Goal: Task Accomplishment & Management: Use online tool/utility

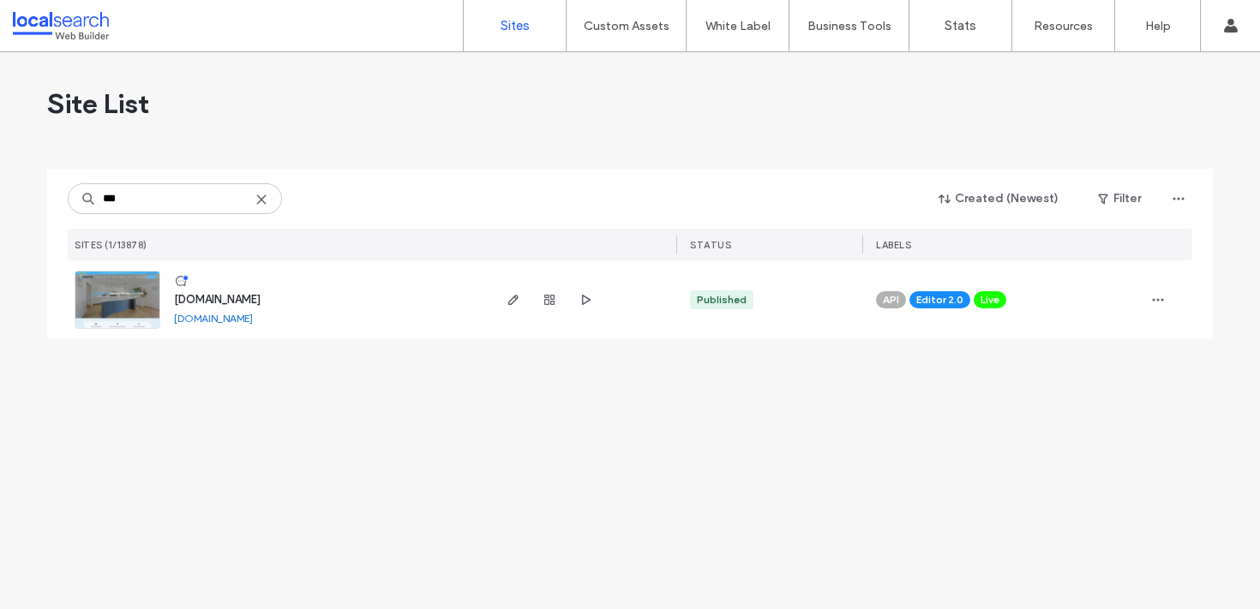
type input "***"
click at [256, 301] on span "[DOMAIN_NAME]" at bounding box center [217, 299] width 87 height 13
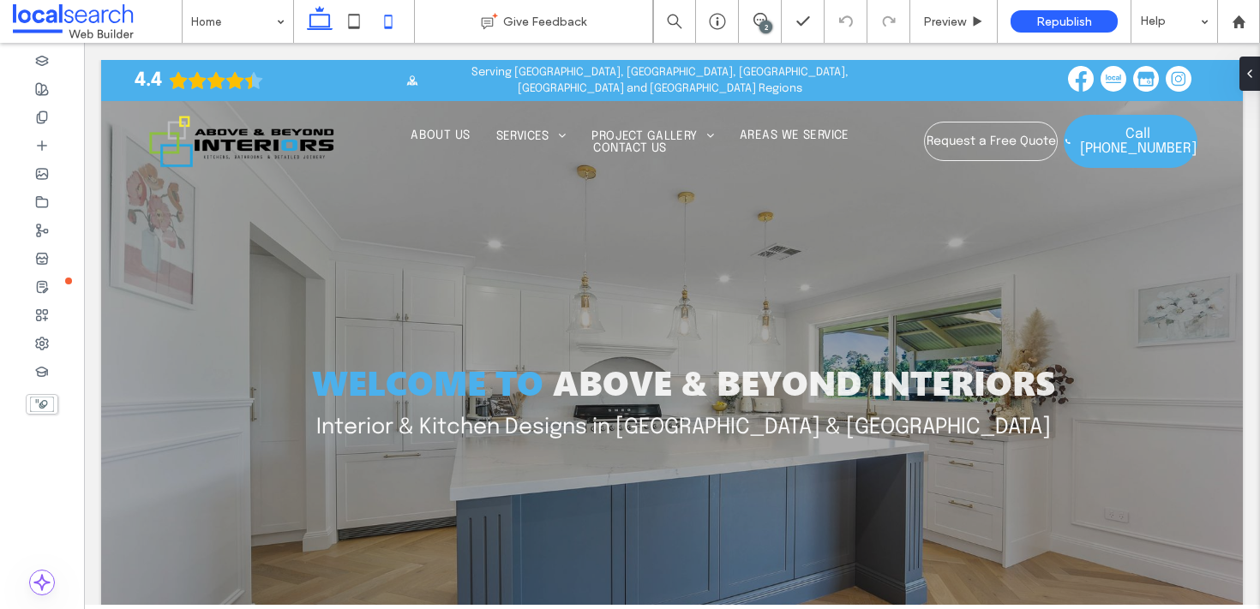
click at [386, 25] on icon at bounding box center [388, 21] width 34 height 34
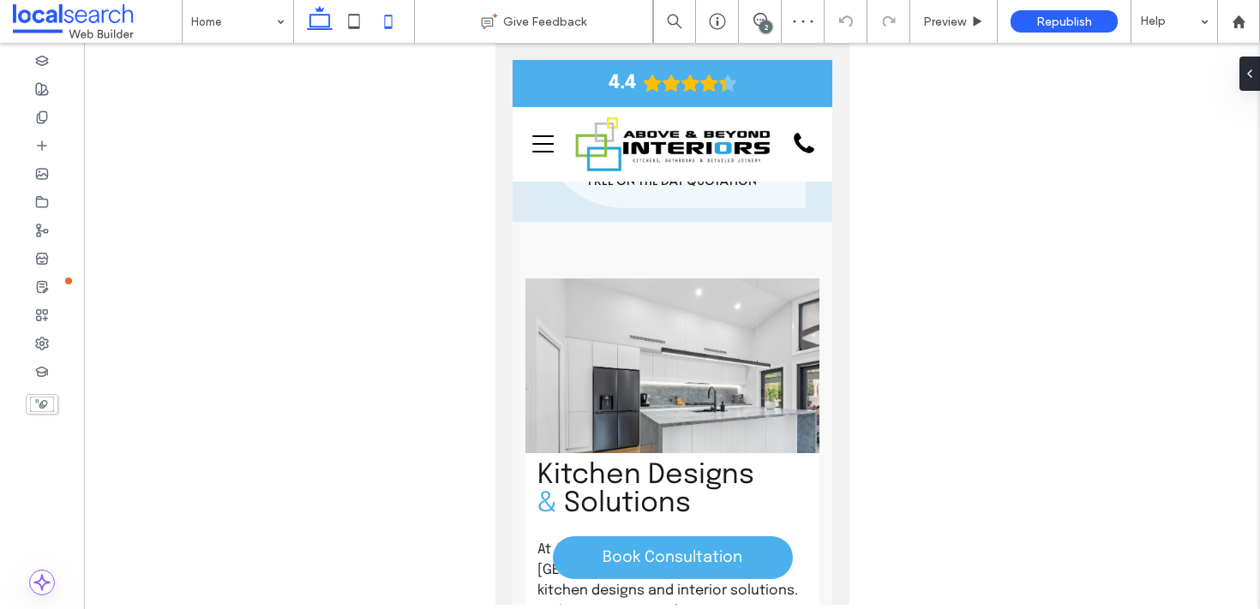
click at [312, 10] on icon at bounding box center [320, 21] width 34 height 34
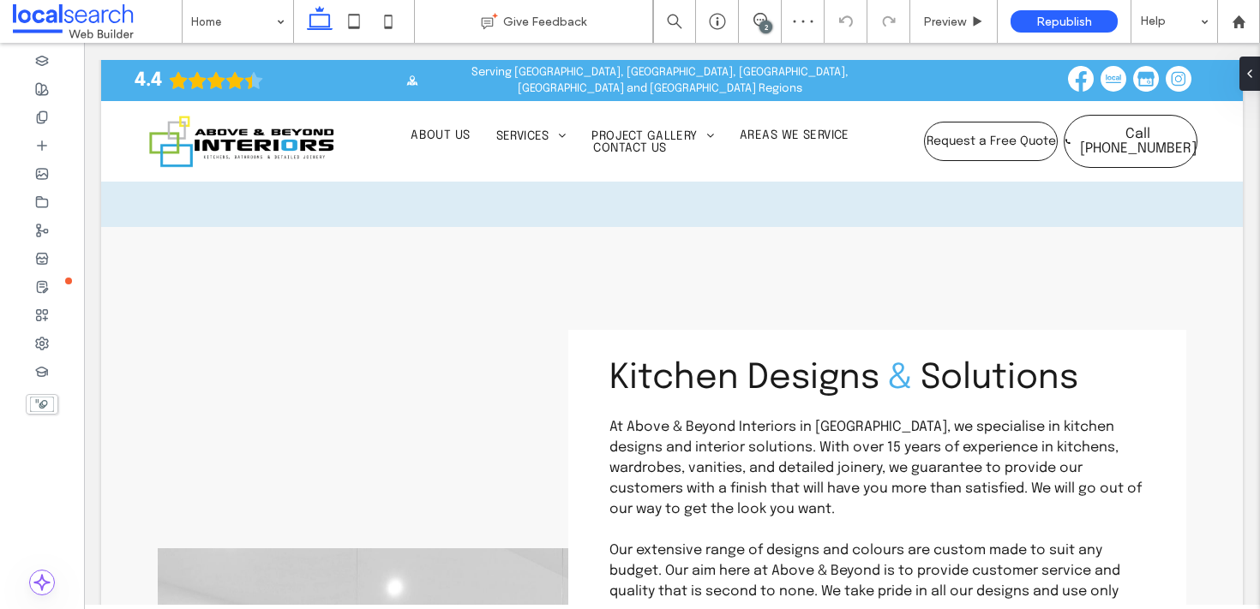
scroll to position [565, 0]
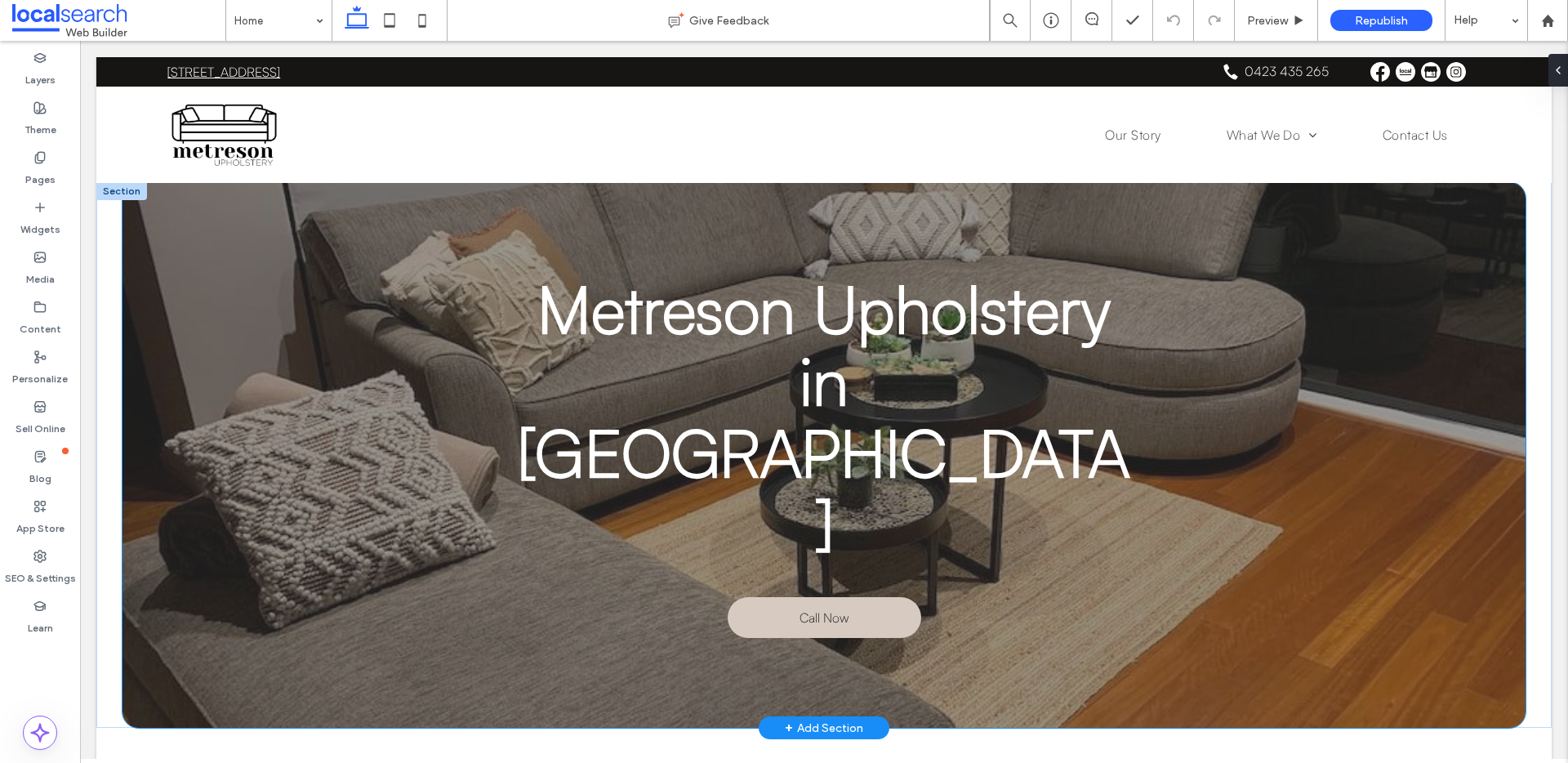
scroll to position [343, 0]
